Goal: Task Accomplishment & Management: Use online tool/utility

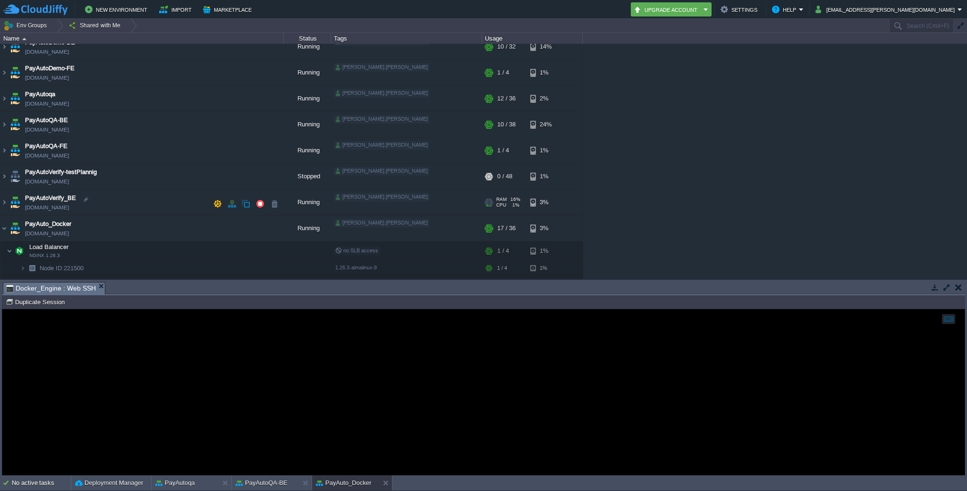
scroll to position [84, 0]
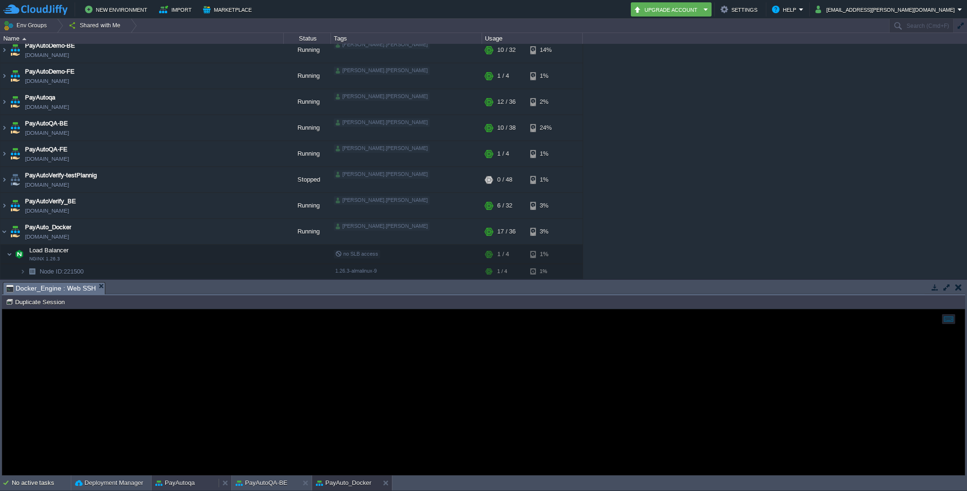
click at [186, 486] on button "PayAutoqa" at bounding box center [175, 483] width 40 height 9
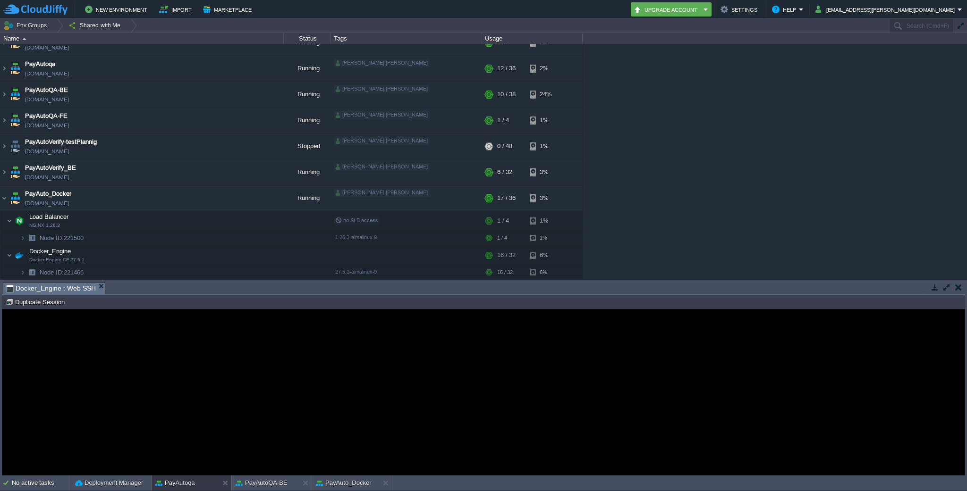
scroll to position [119, 0]
click at [4, 170] on img at bounding box center [4, 170] width 8 height 25
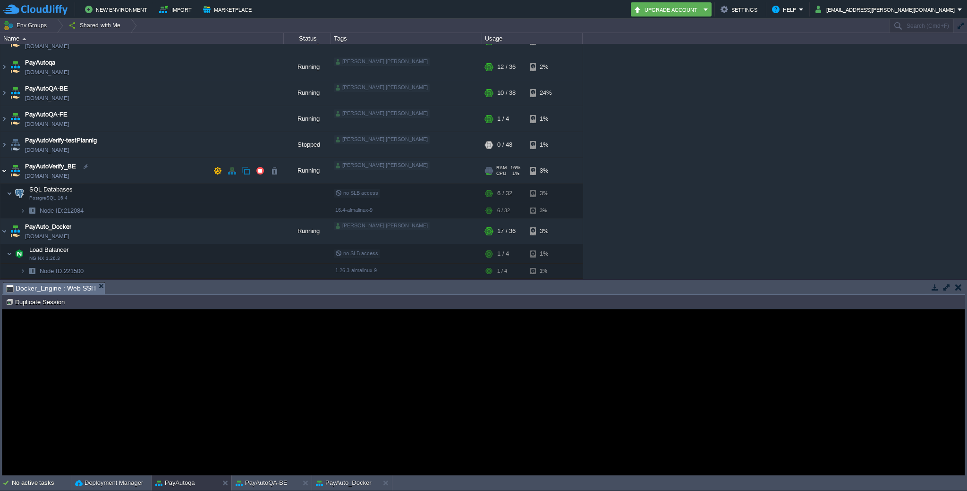
click at [4, 170] on img at bounding box center [4, 170] width 8 height 25
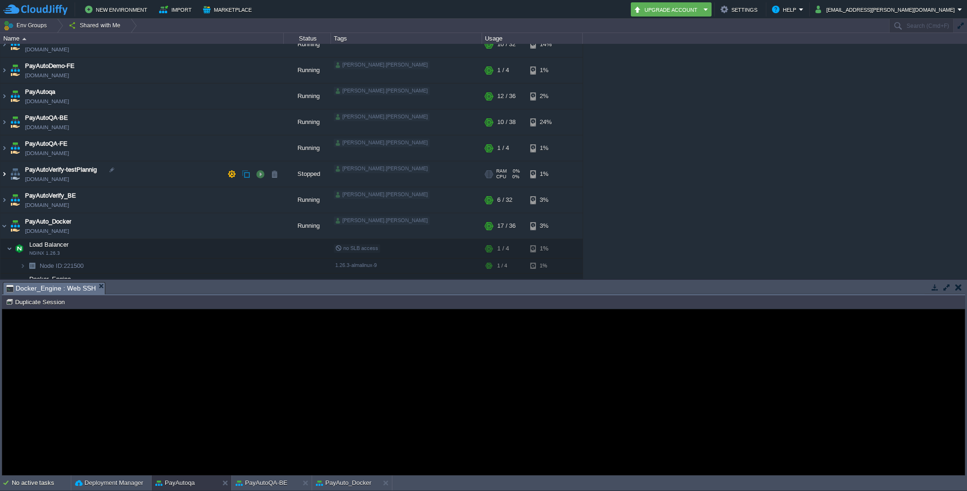
scroll to position [76, 0]
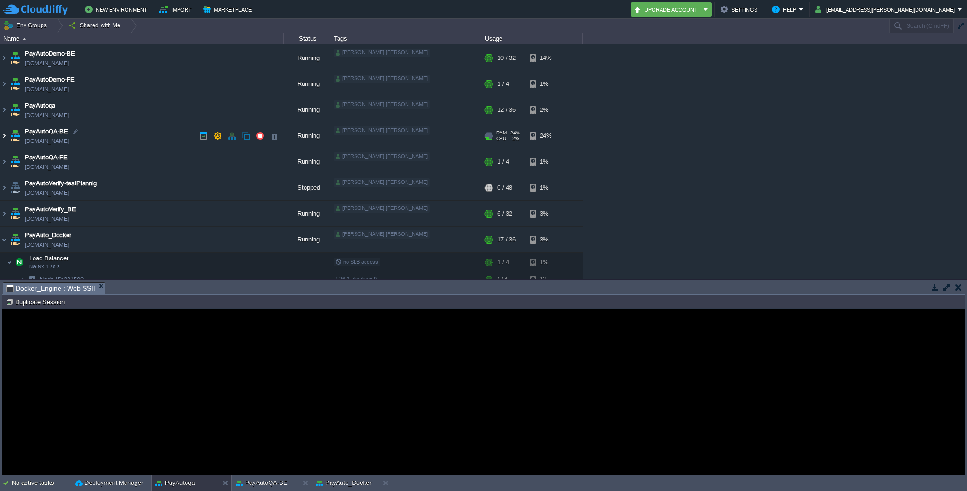
click at [3, 135] on img at bounding box center [4, 135] width 8 height 25
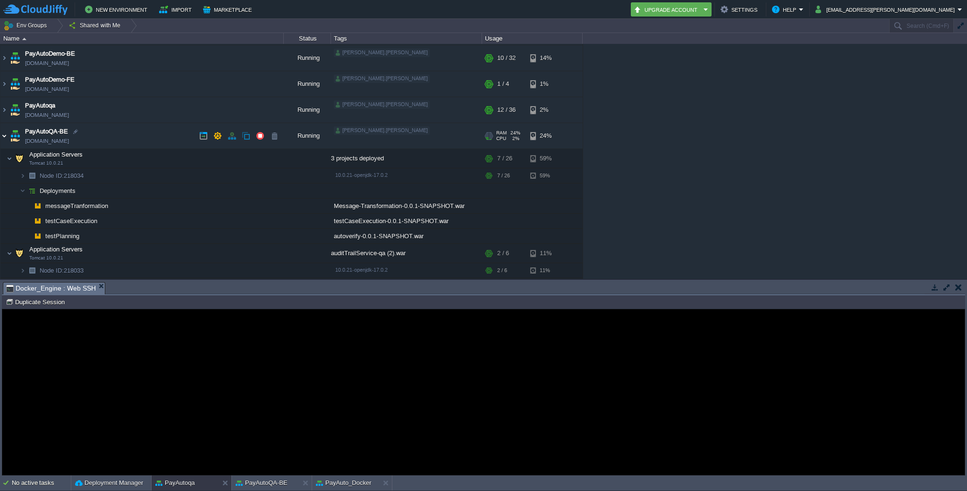
click at [3, 135] on img at bounding box center [4, 135] width 8 height 25
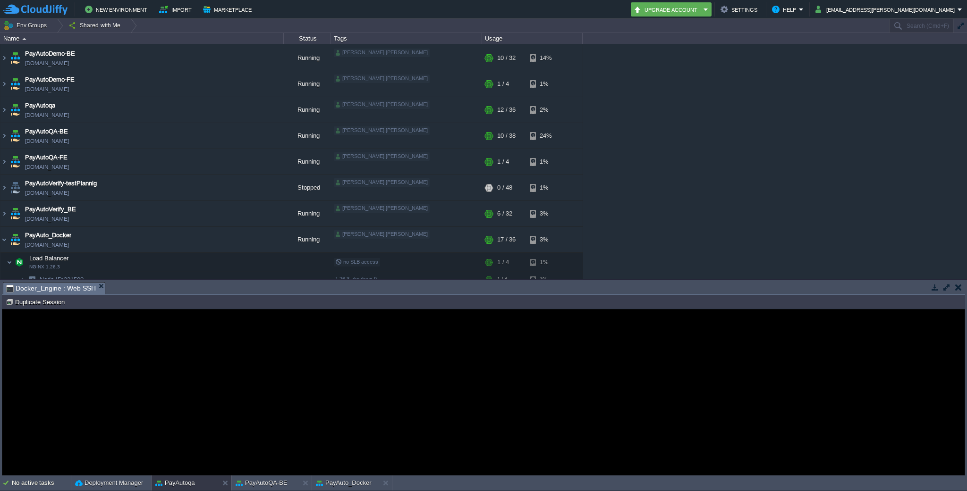
click at [188, 400] on div "Error An error has occurred and this action cannot be completed. If the problem…" at bounding box center [483, 392] width 962 height 77
click at [957, 287] on button "button" at bounding box center [958, 287] width 7 height 8
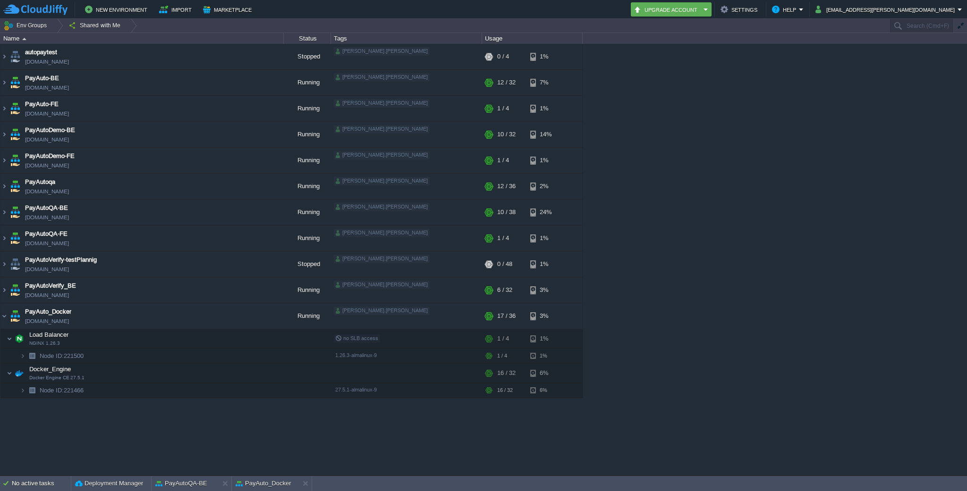
scroll to position [0, 0]
click at [3, 187] on img at bounding box center [4, 186] width 8 height 25
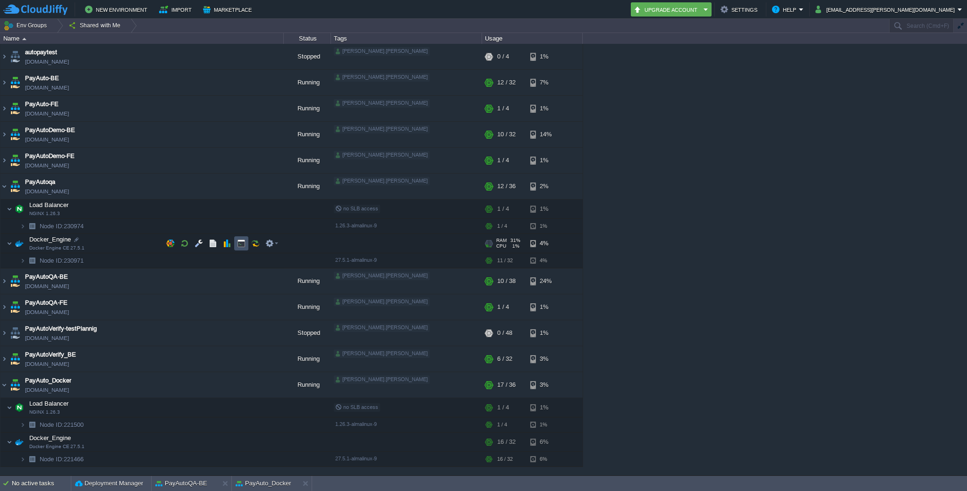
click at [239, 240] on button "button" at bounding box center [241, 243] width 8 height 8
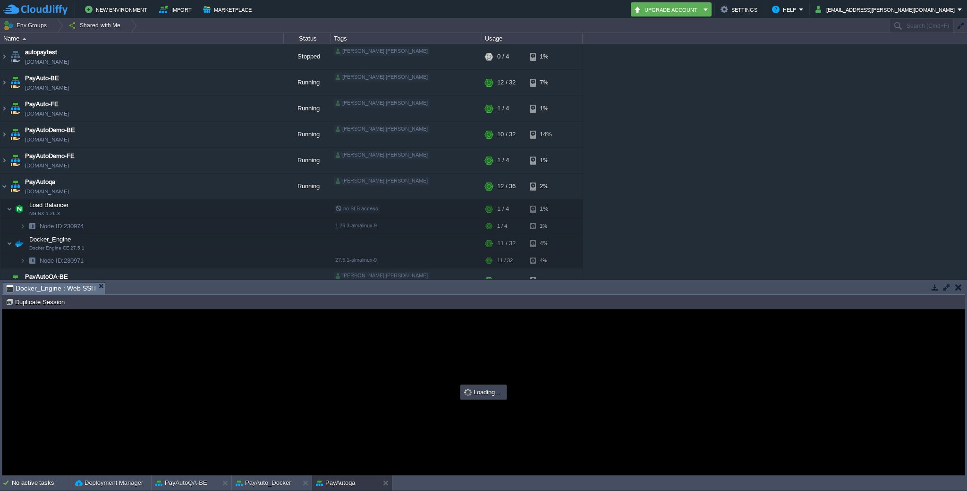
type input "#000000"
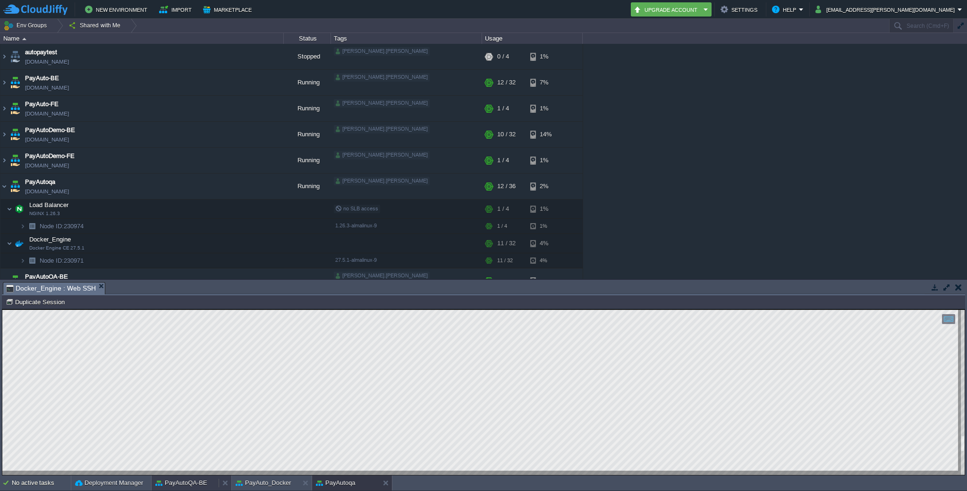
click at [203, 484] on button "PayAutoQA-BE" at bounding box center [181, 483] width 52 height 9
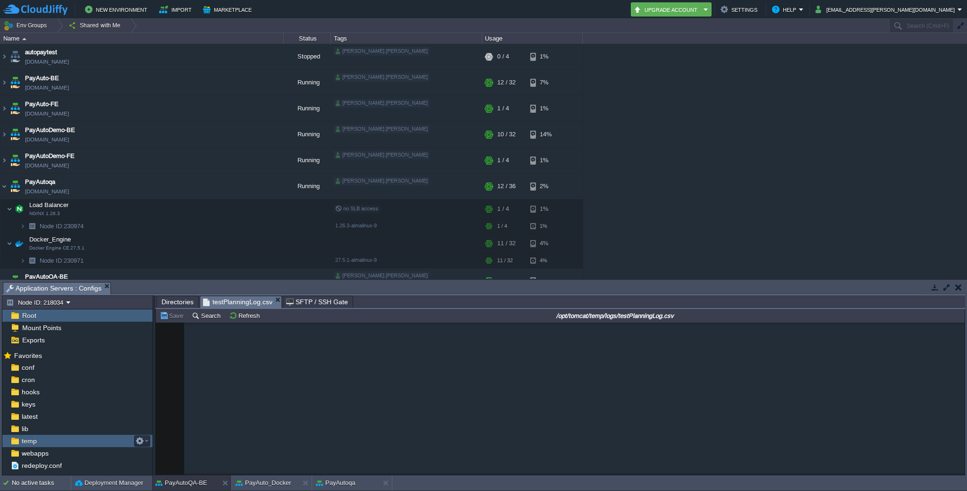
click at [58, 440] on div "temp" at bounding box center [77, 441] width 150 height 12
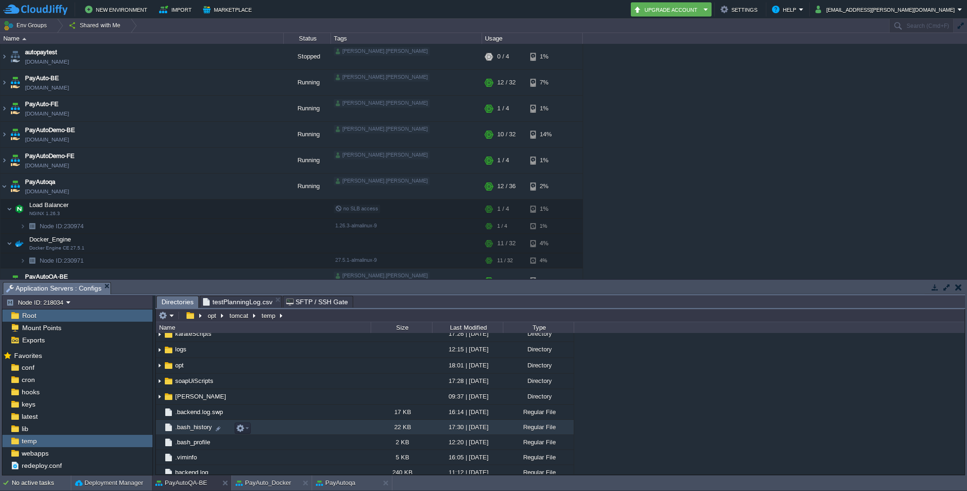
scroll to position [112, 0]
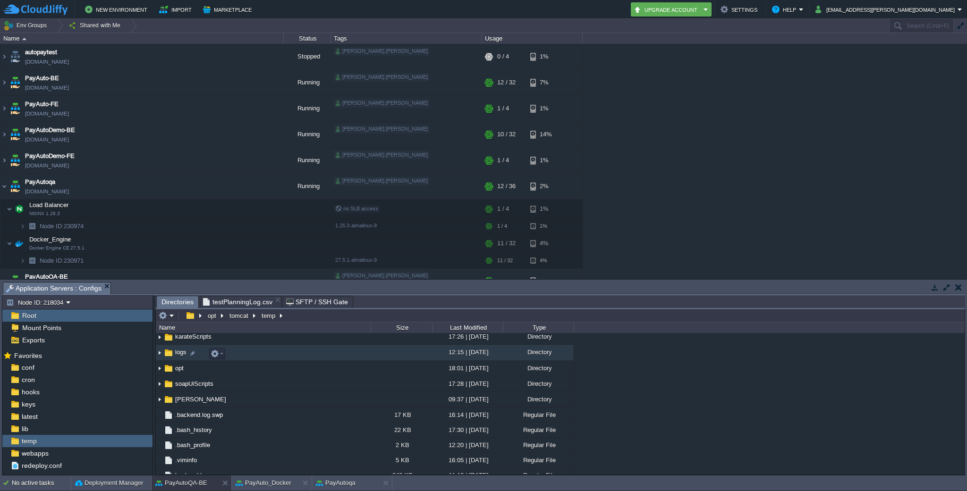
click at [160, 354] on img at bounding box center [160, 353] width 8 height 15
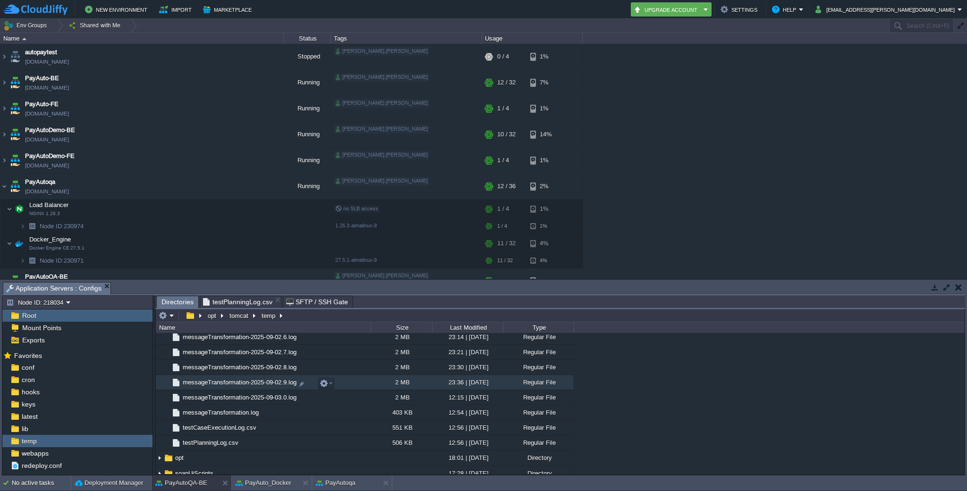
scroll to position [1397, 0]
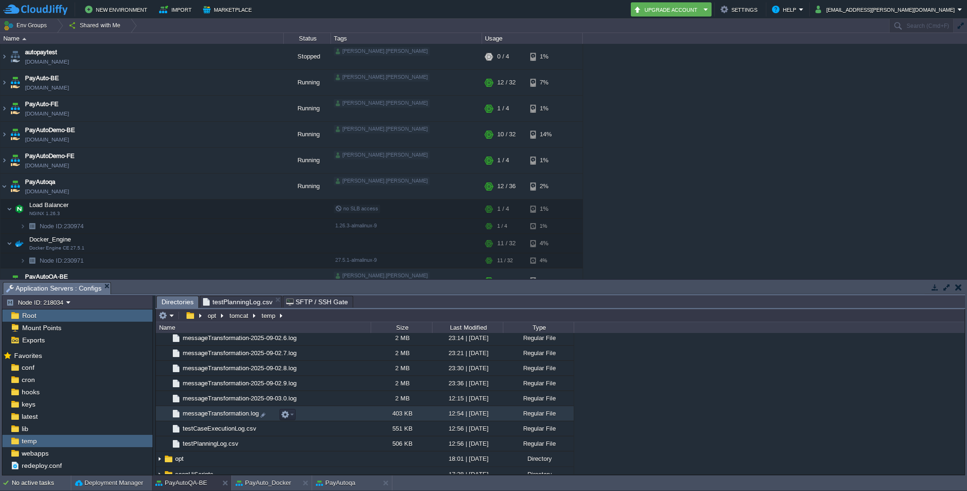
click at [234, 418] on span "messageTransformation.log" at bounding box center [220, 414] width 79 height 8
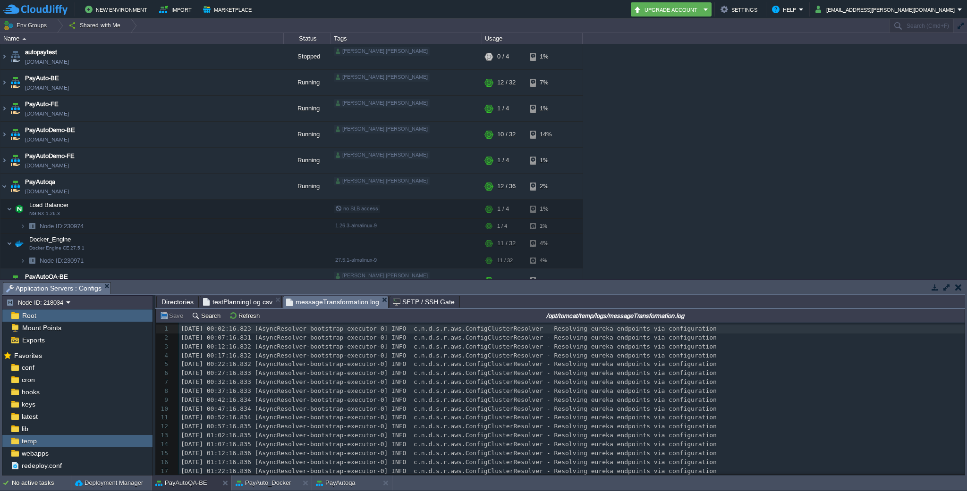
scroll to position [83, 0]
type textarea "2:16.834 [AsyncResolver-bootstrap-executor-0] INFO c.n.d.s.r.aws.ConfigClusterR…"
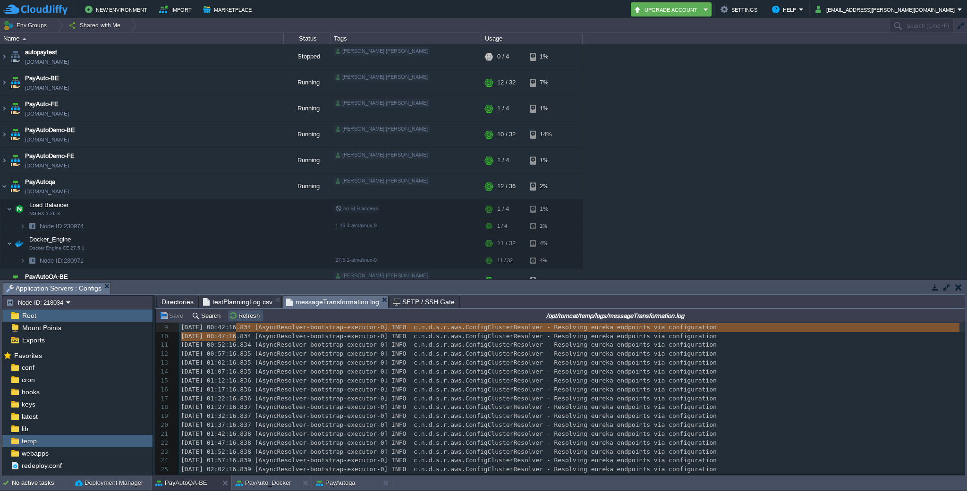
click at [235, 317] on button "Refresh" at bounding box center [246, 316] width 34 height 8
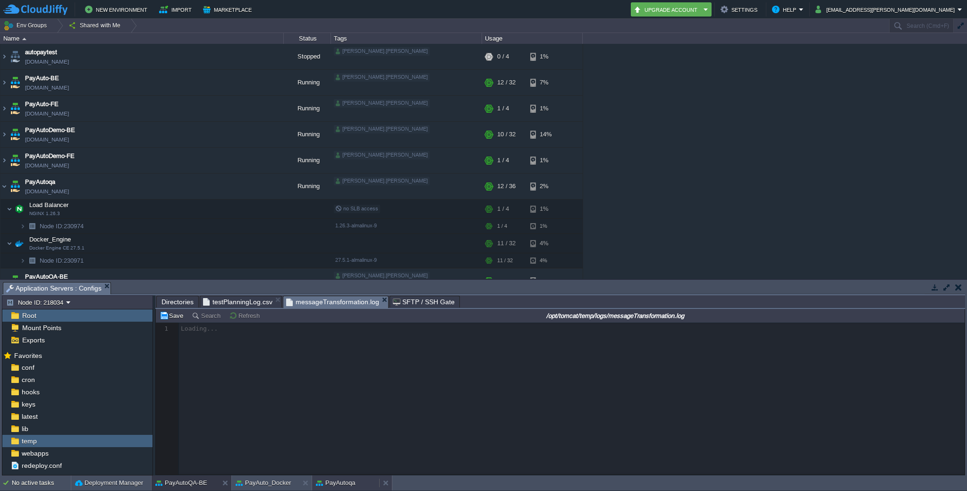
click at [330, 482] on button "PayAutoqa" at bounding box center [336, 483] width 40 height 9
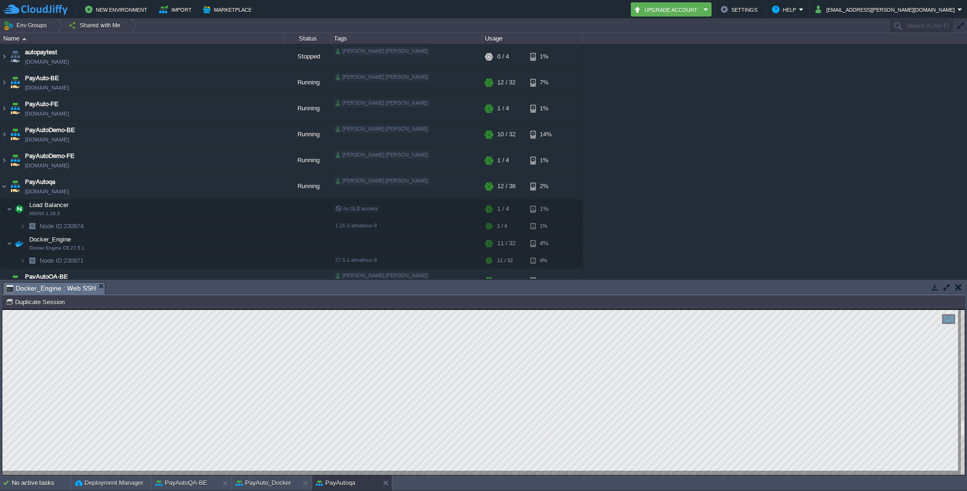
type textarea "org.springframework.web.client.HttpClientErrorException$NotFound: 404 Not Found…"
click at [276, 481] on button "PayAuto_Docker" at bounding box center [264, 483] width 56 height 9
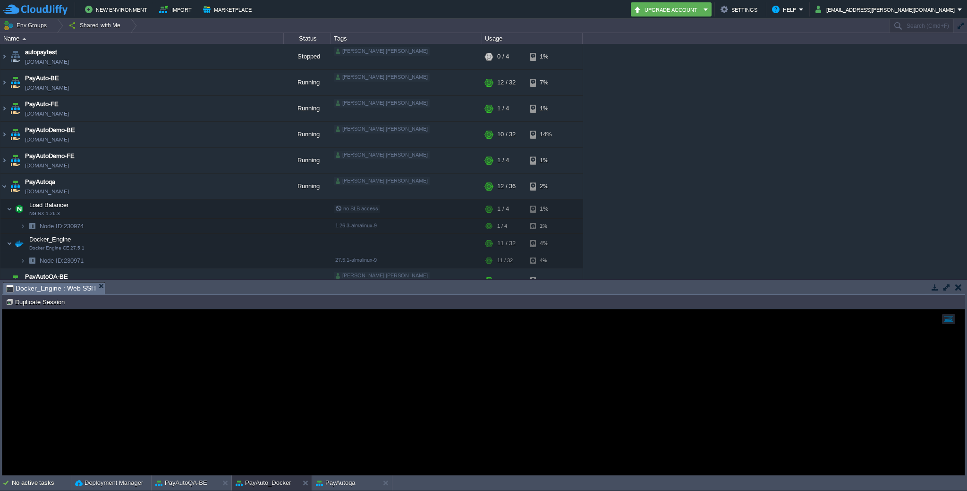
click at [961, 290] on td at bounding box center [958, 287] width 12 height 11
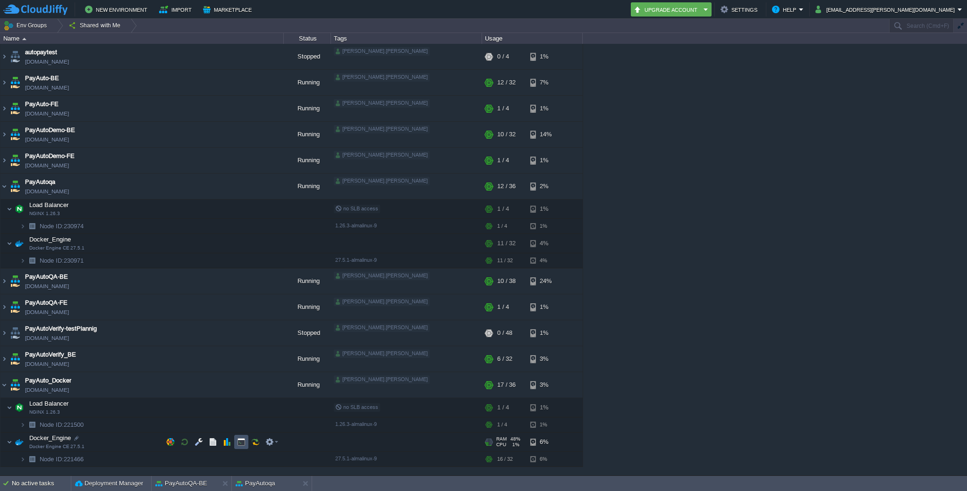
click at [240, 442] on button "button" at bounding box center [241, 442] width 8 height 8
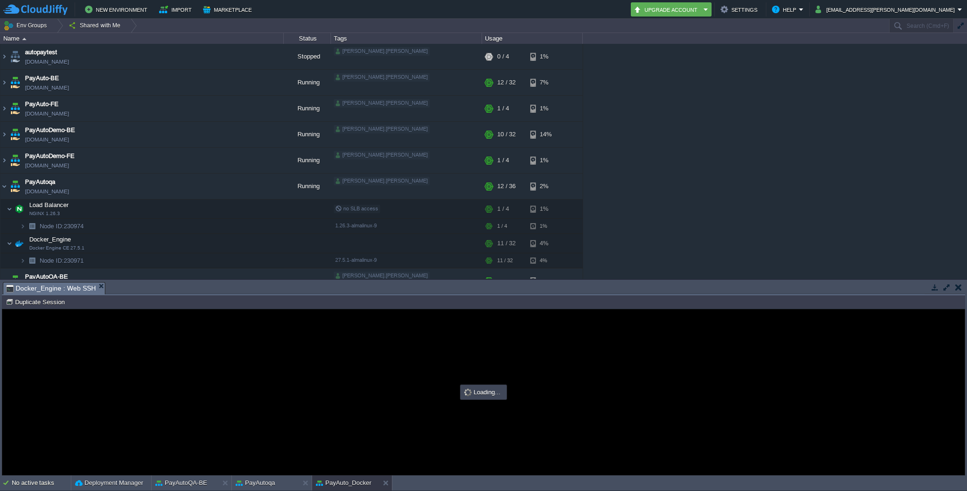
scroll to position [0, 0]
type input "#000000"
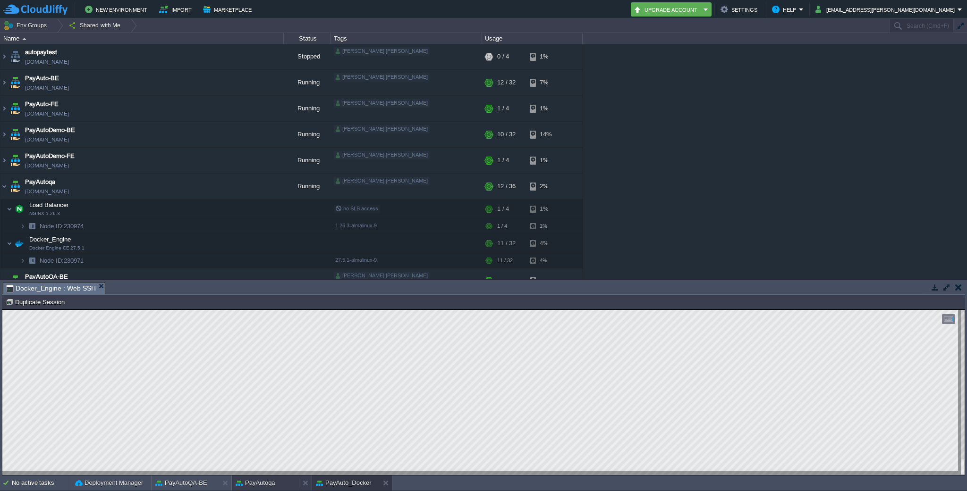
click at [265, 482] on button "PayAutoqa" at bounding box center [256, 483] width 40 height 9
click at [360, 483] on button "PayAuto_Docker" at bounding box center [344, 483] width 56 height 9
click at [3, 136] on img at bounding box center [4, 134] width 8 height 25
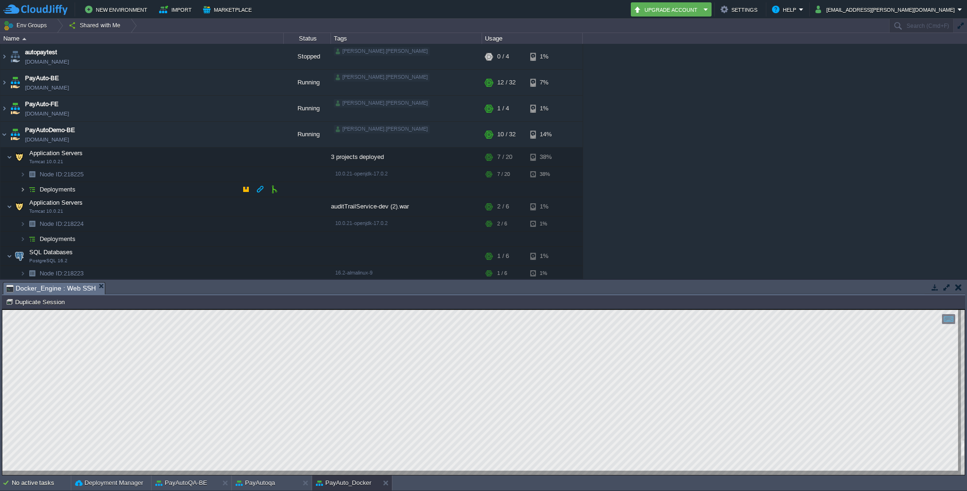
click at [24, 188] on img at bounding box center [23, 189] width 6 height 15
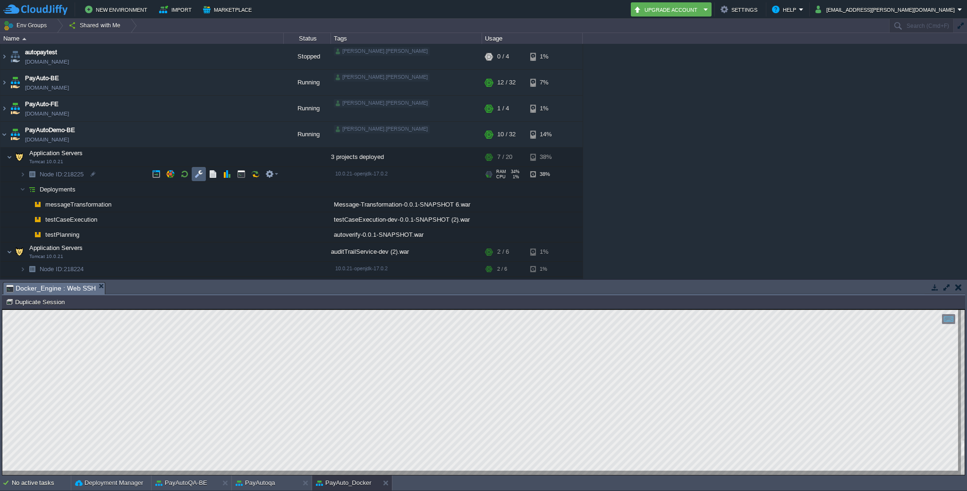
click at [194, 173] on td at bounding box center [199, 174] width 14 height 14
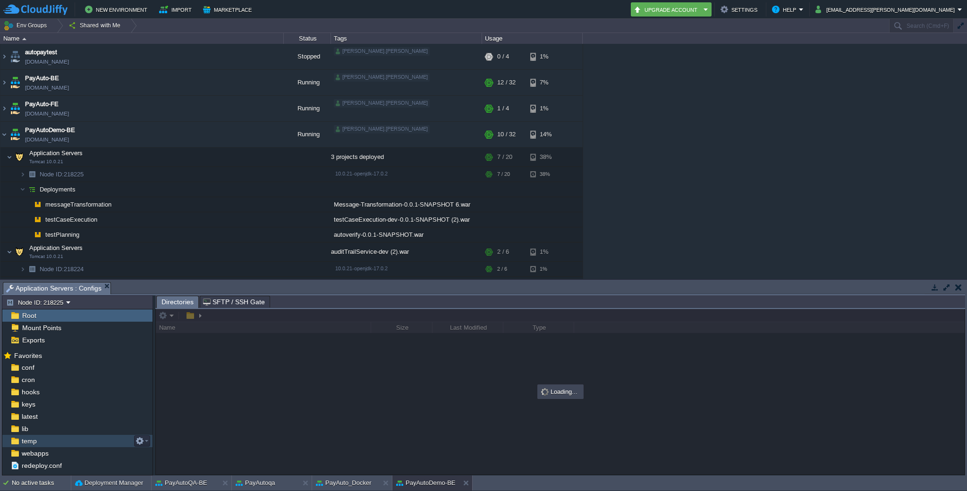
click at [26, 446] on span "temp" at bounding box center [29, 441] width 18 height 8
click at [31, 443] on span "temp" at bounding box center [29, 441] width 18 height 8
click at [13, 441] on img at bounding box center [15, 441] width 10 height 12
click at [337, 482] on button "PayAuto_Docker" at bounding box center [344, 483] width 56 height 9
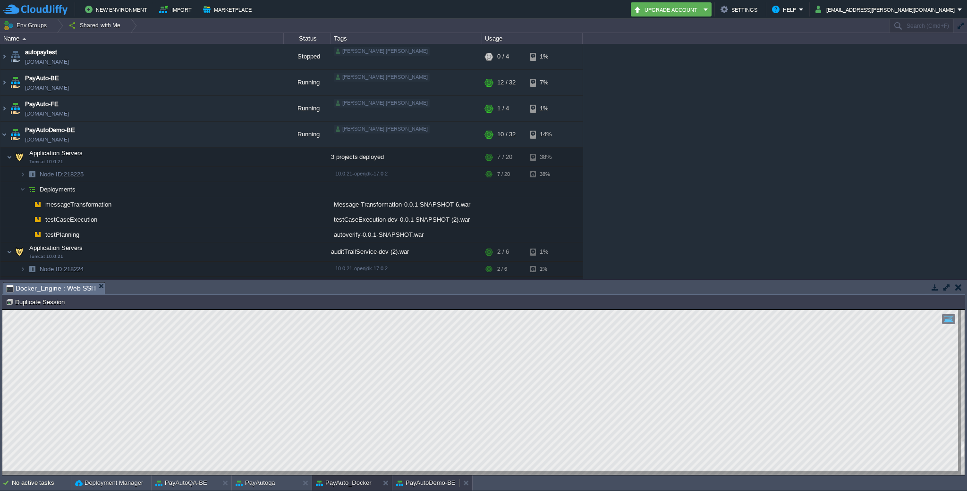
click at [421, 485] on button "PayAutoDemo-BE" at bounding box center [425, 483] width 59 height 9
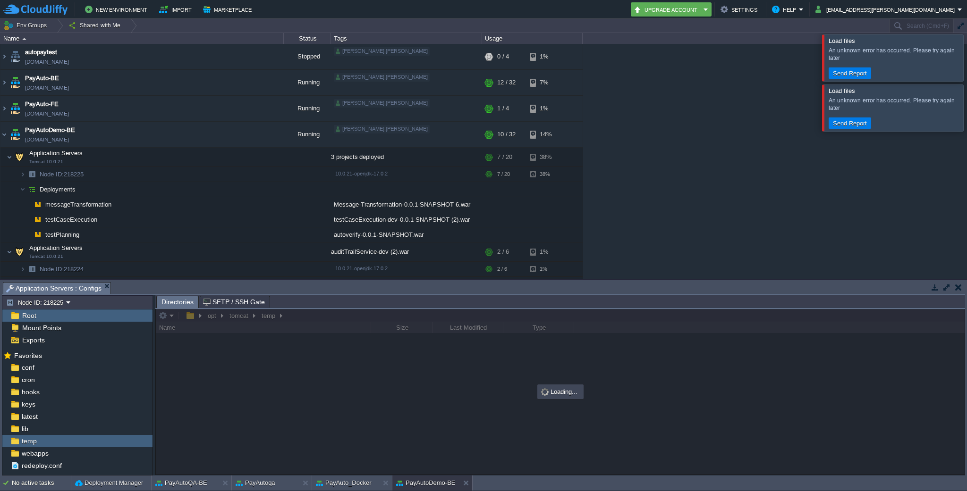
click at [966, 62] on div at bounding box center [978, 57] width 0 height 46
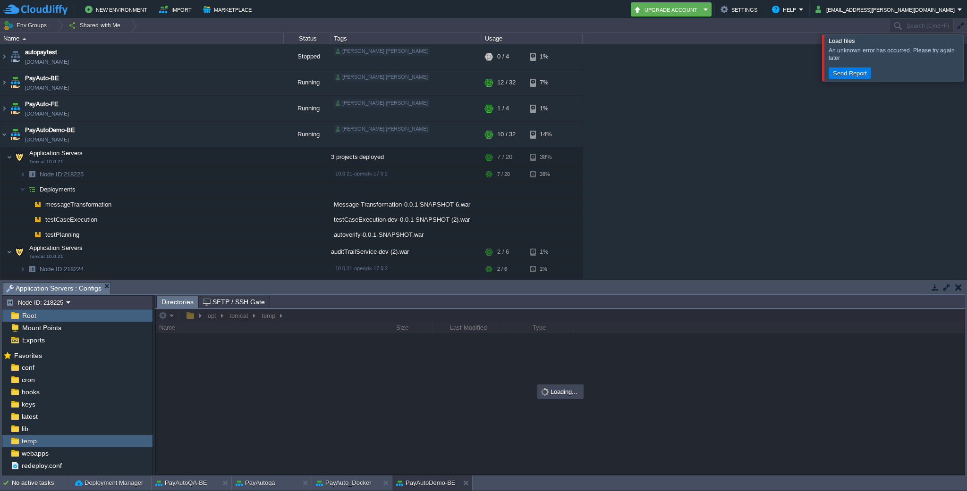
click at [966, 62] on div at bounding box center [978, 57] width 0 height 46
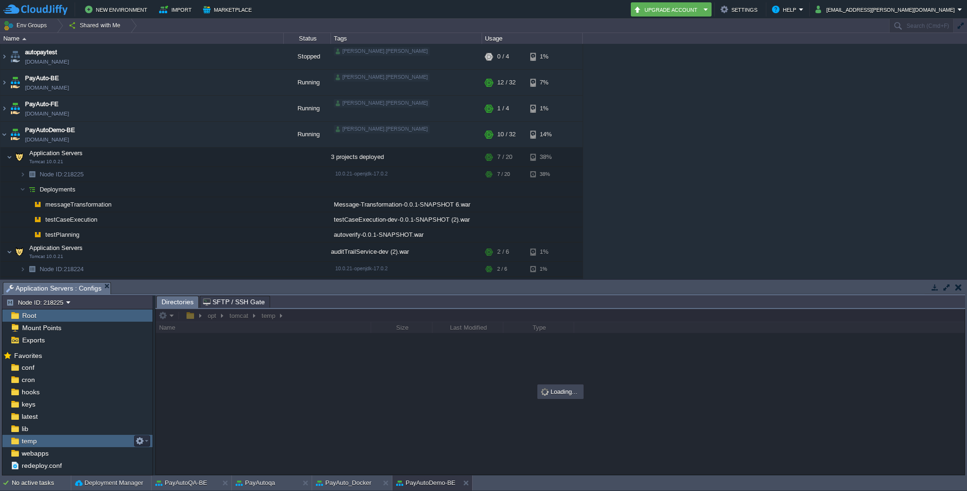
click at [23, 442] on span "temp" at bounding box center [29, 441] width 18 height 8
